Goal: Check status

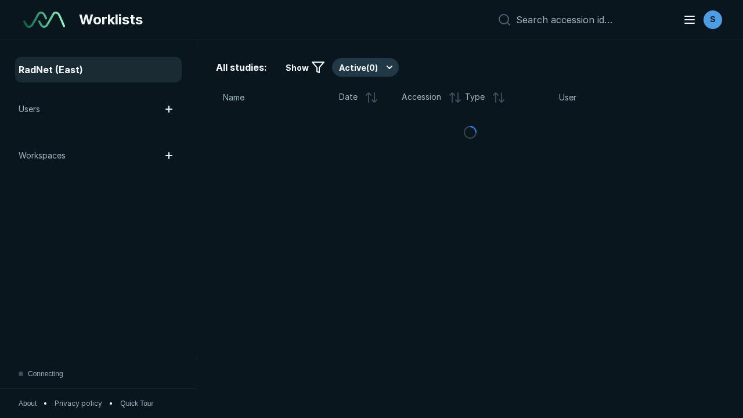
scroll to position [3169, 4834]
